Goal: Find specific page/section: Find specific page/section

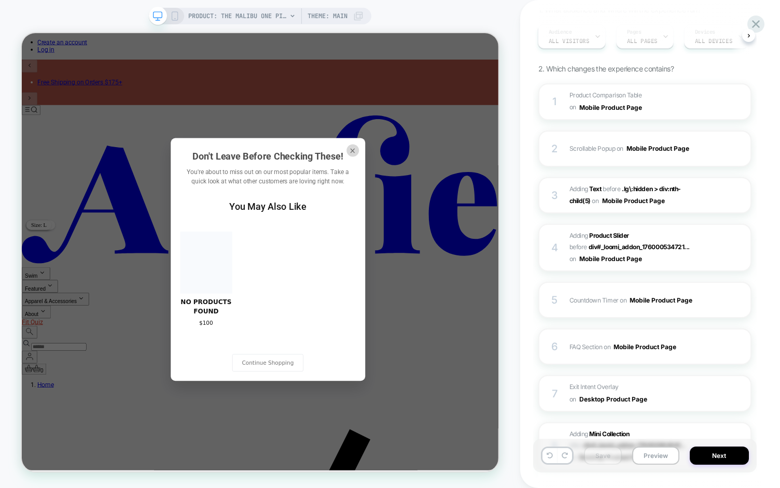
click at [455, 181] on button "×" at bounding box center [463, 189] width 17 height 17
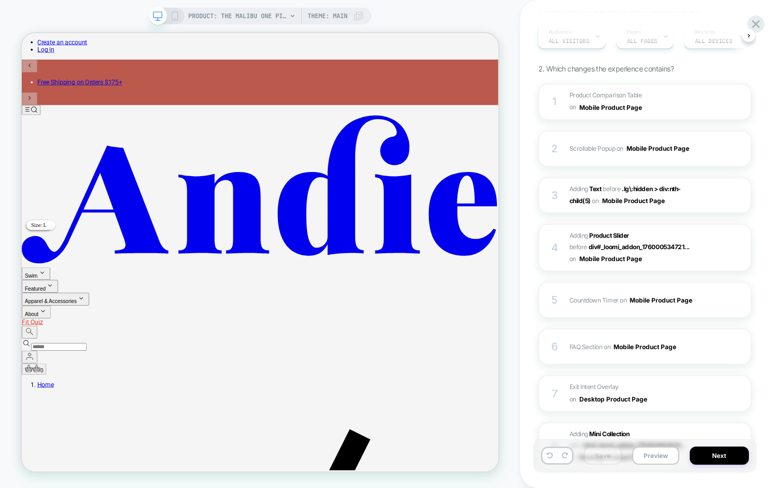
click at [15, 361] on div "PRODUCT: The Malibu One Piece - Eco Ribbed - Black - Classic PRODUCT: The Malib…" at bounding box center [260, 244] width 520 height 468
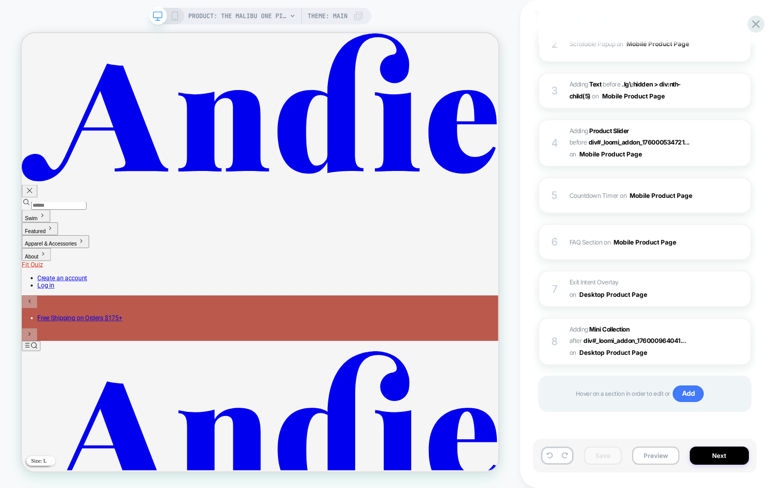
click at [65, 14] on div "PRODUCT: The Malibu One Piece - Eco Ribbed - Black - Classic PRODUCT: The Malib…" at bounding box center [260, 244] width 520 height 468
click at [522, 426] on div "ai matan test Click to edit experience details + Add more info 1. What audience…" at bounding box center [650, 244] width 260 height 488
click at [74, 15] on div "PRODUCT: The Malibu One Piece - Eco Ribbed - Black - Classic PRODUCT: The Malib…" at bounding box center [260, 244] width 520 height 468
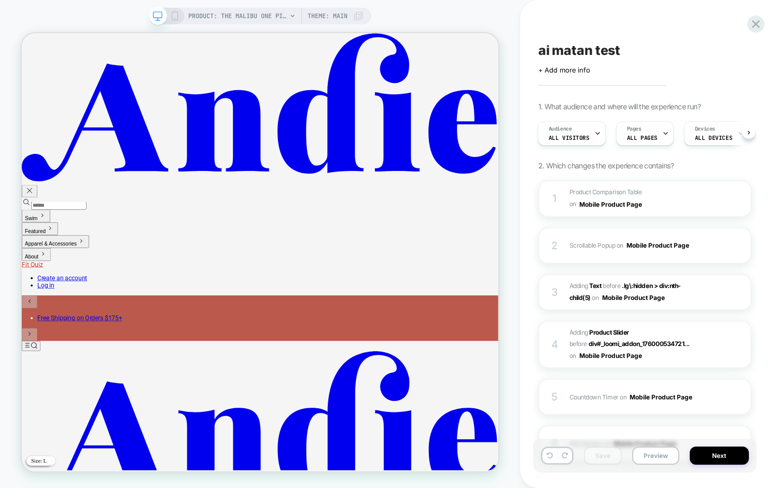
click at [123, 19] on div "PRODUCT: The Malibu One Piece - Eco Ribbed - Black - Classic PRODUCT: The Malib…" at bounding box center [260, 244] width 520 height 468
click at [427, 13] on div "PRODUCT: The Malibu One Piece - Eco Ribbed - Black - Classic PRODUCT: The Malib…" at bounding box center [260, 244] width 520 height 468
click at [754, 24] on icon at bounding box center [755, 24] width 14 height 14
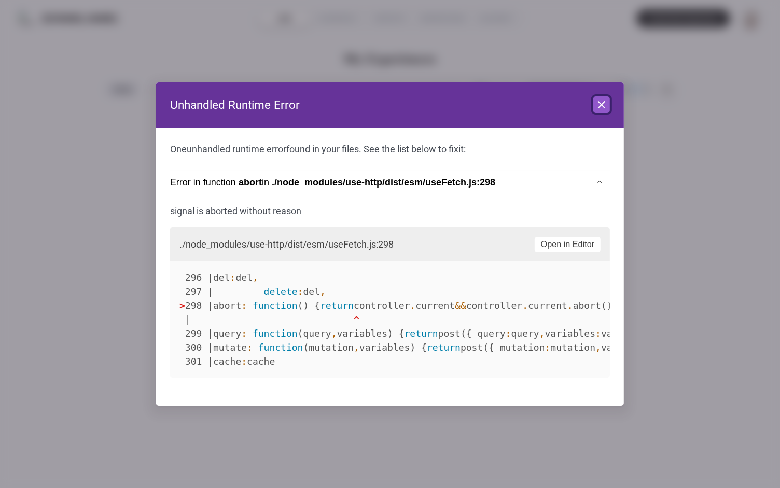
click at [605, 108] on icon at bounding box center [601, 104] width 12 height 12
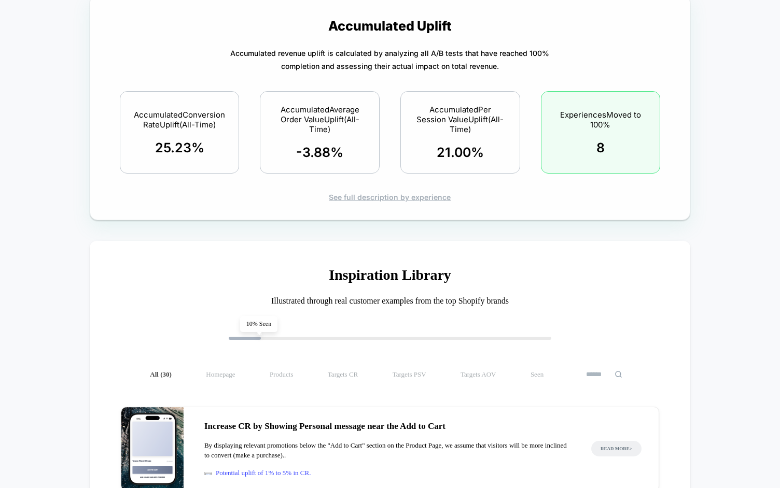
scroll to position [1083, 0]
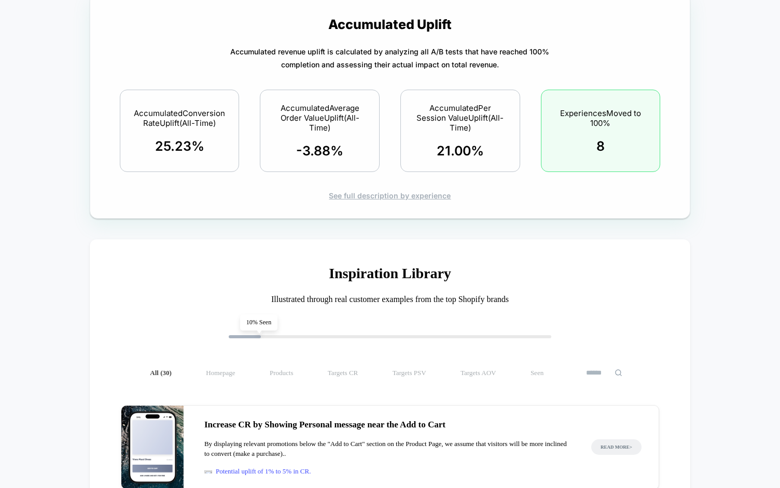
click at [366, 193] on div "See full description by experience" at bounding box center [389, 195] width 563 height 9
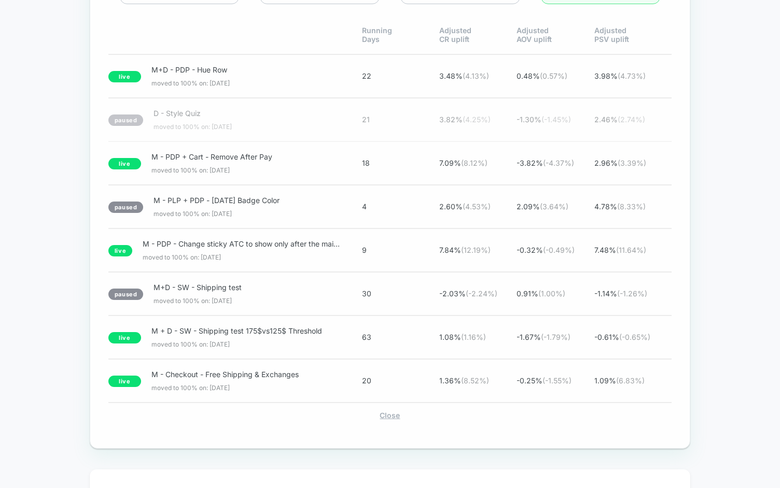
scroll to position [1258, 0]
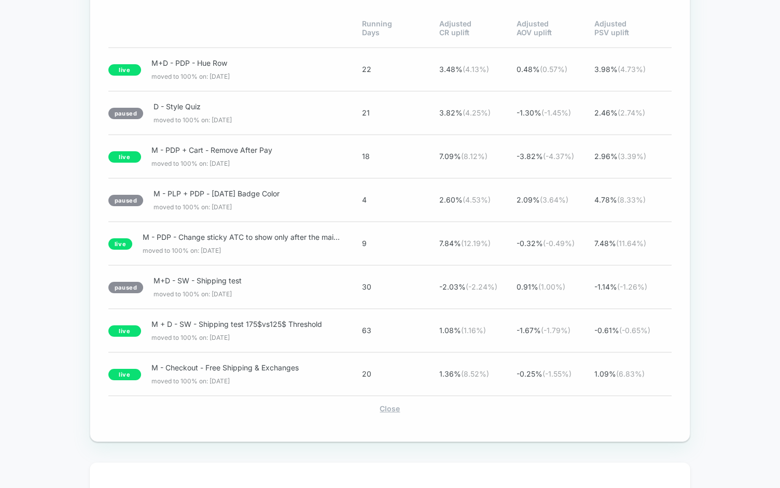
click at [399, 406] on div "Close" at bounding box center [389, 408] width 563 height 9
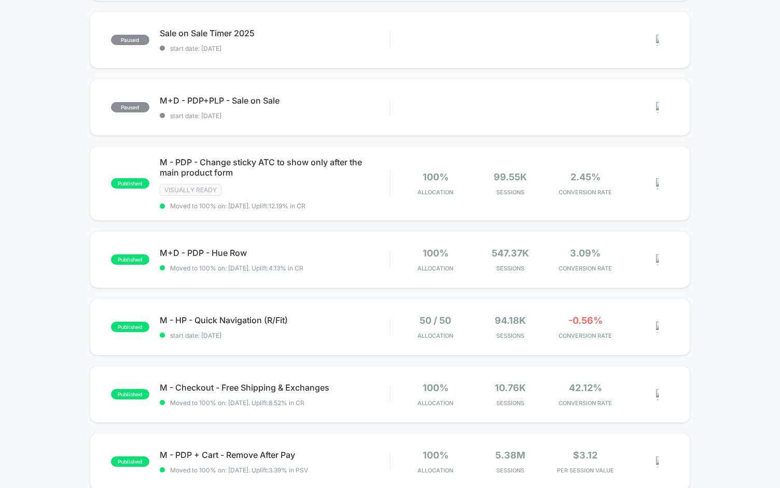
scroll to position [0, 0]
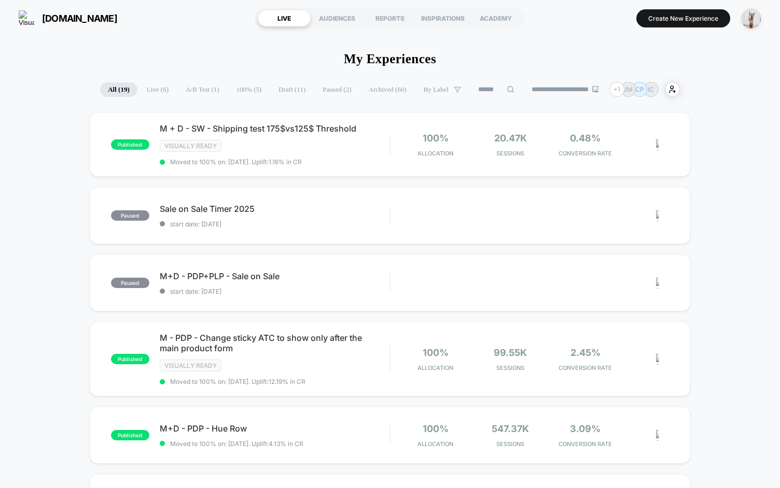
click at [200, 34] on div "[DOMAIN_NAME] LIVE AUDIENCES REPORTS INSPIRATIONS ACADEMY Create New Experience" at bounding box center [390, 18] width 780 height 36
click at [342, 13] on div "AUDIENCES" at bounding box center [336, 18] width 53 height 17
